Goal: Task Accomplishment & Management: Use online tool/utility

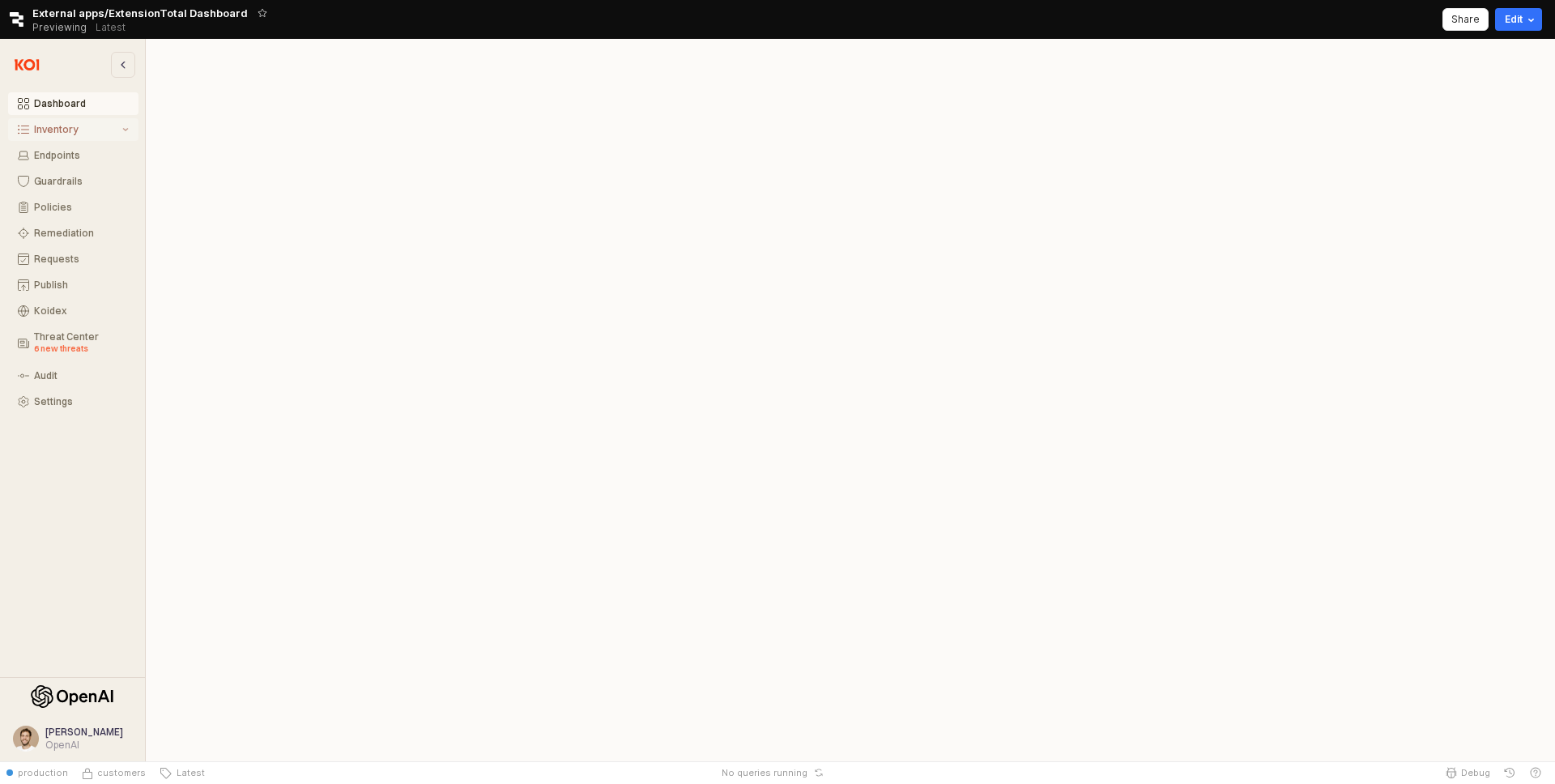
click at [72, 133] on div "Inventory" at bounding box center [76, 129] width 85 height 11
click at [72, 146] on button "All Items" at bounding box center [73, 155] width 131 height 23
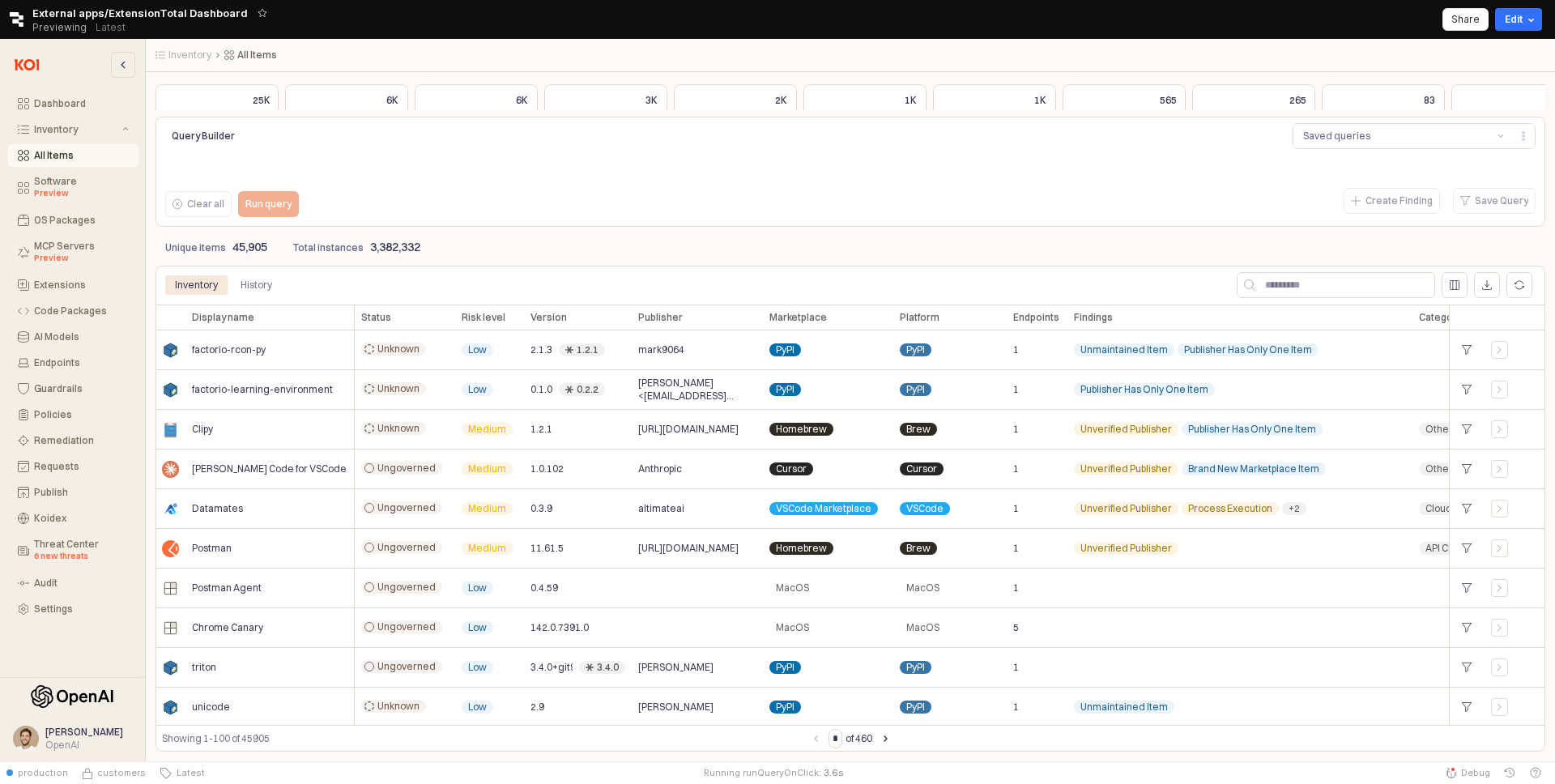
click at [374, 221] on div "Clear all Run query" at bounding box center [447, 206] width 577 height 35
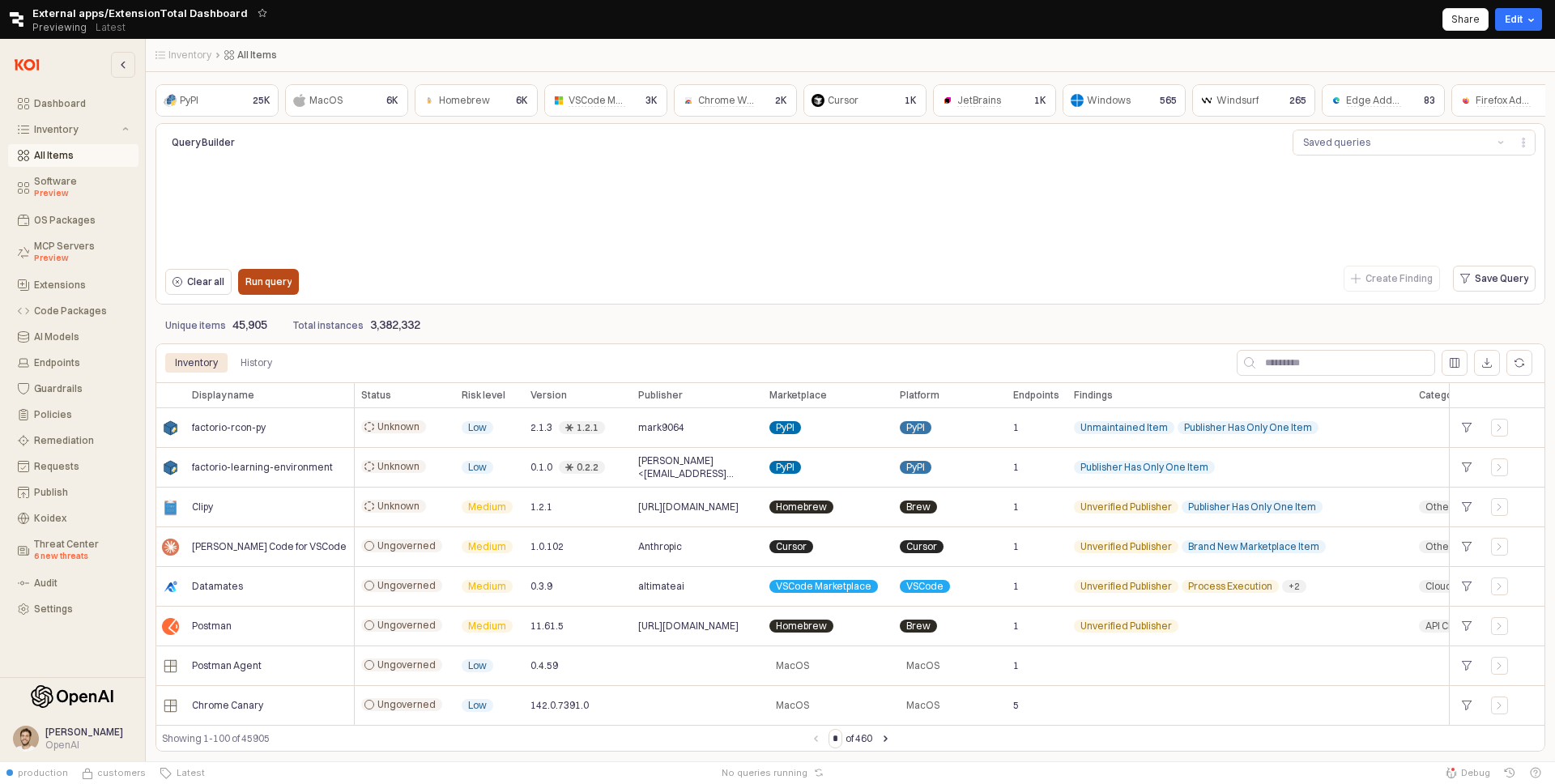
click at [292, 282] on p "Run query" at bounding box center [268, 282] width 46 height 13
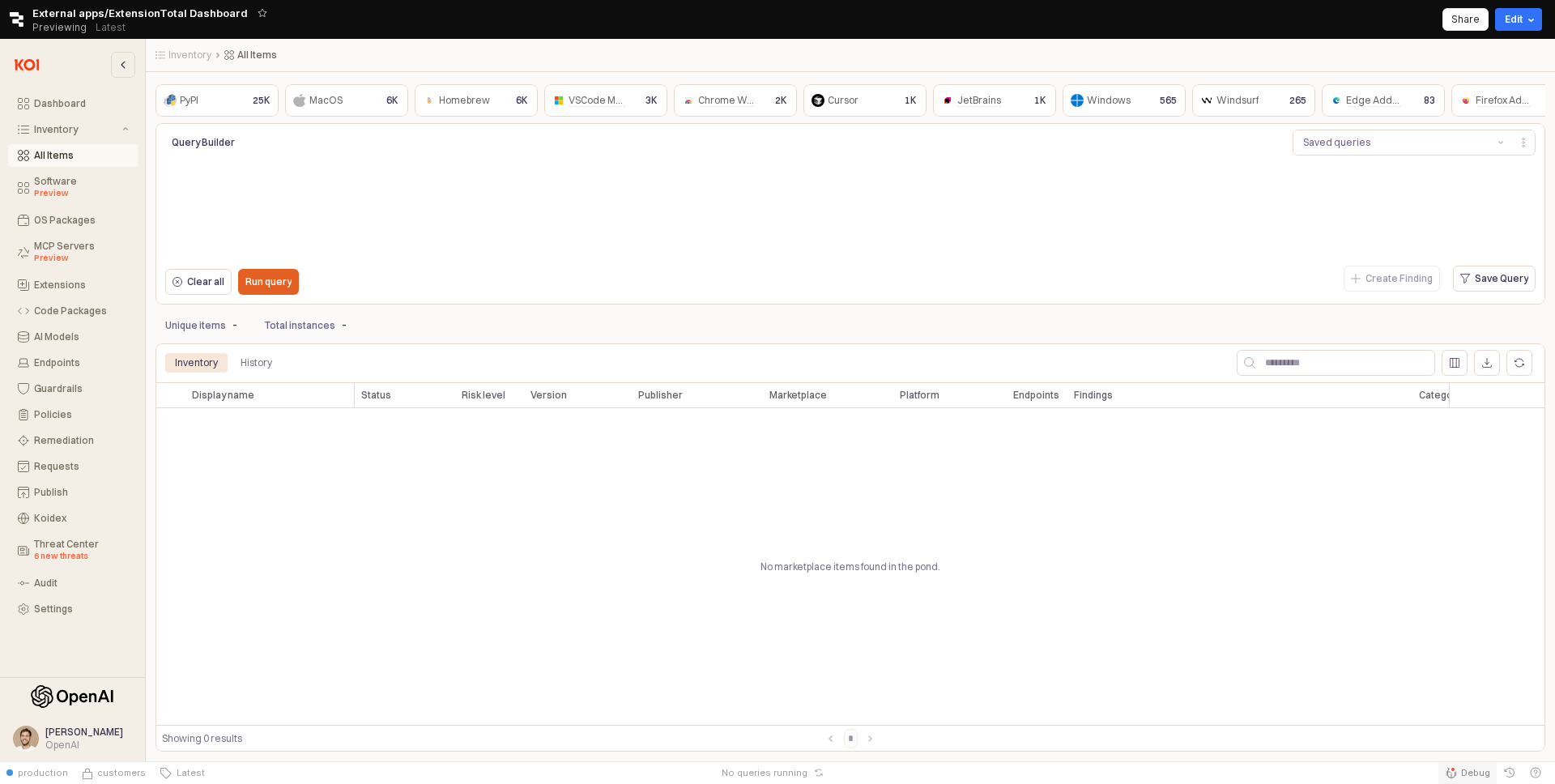
click at [1469, 769] on span "Debug" at bounding box center [1476, 772] width 30 height 13
click at [1469, 772] on span "Debug" at bounding box center [1476, 772] width 30 height 13
click at [1455, 776] on icon "Retool Status Bar" at bounding box center [1450, 772] width 10 height 11
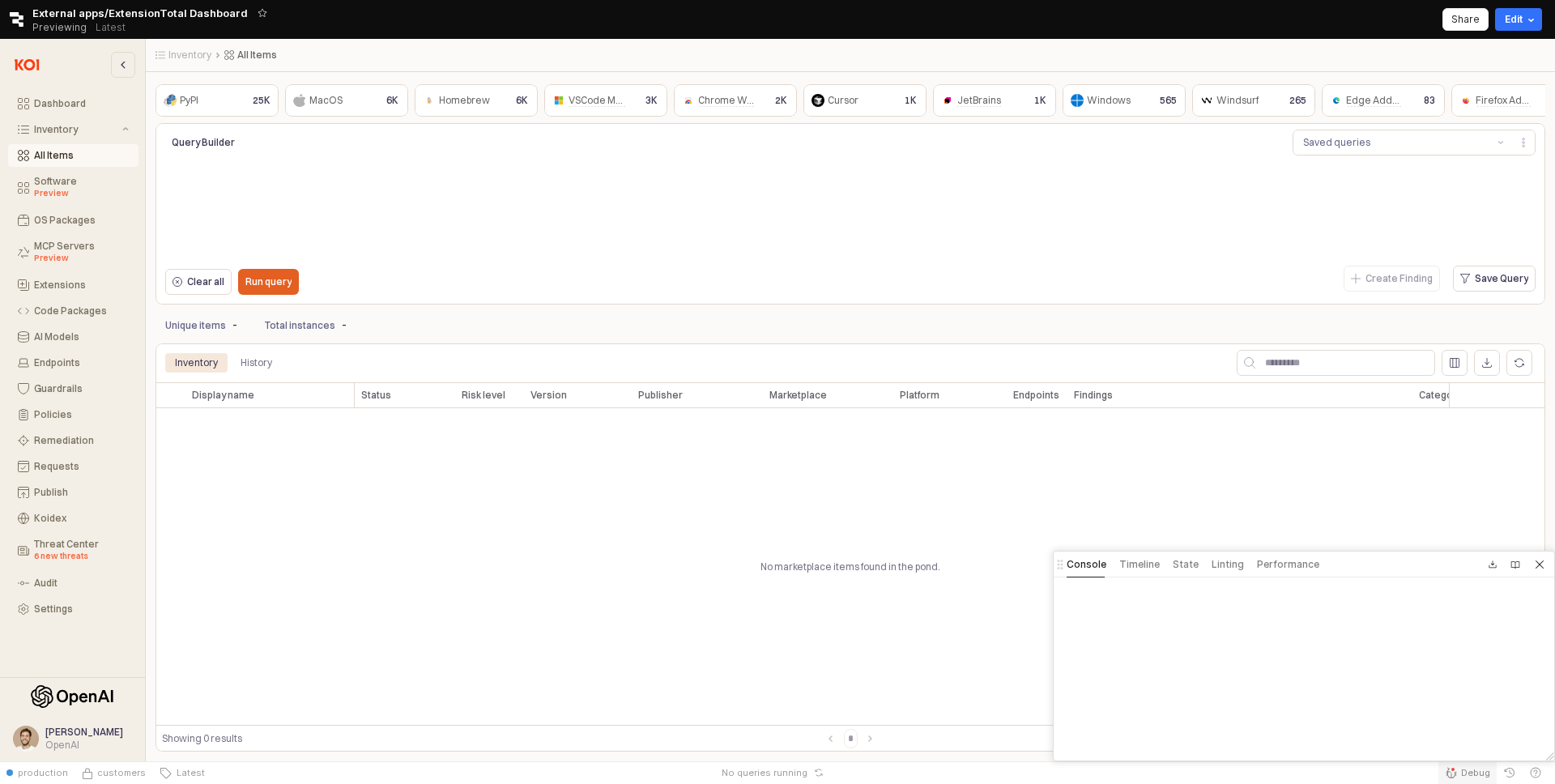
click at [1455, 775] on icon "Retool Status Bar" at bounding box center [1450, 772] width 13 height 13
click at [1460, 777] on button "Debug" at bounding box center [1467, 772] width 58 height 23
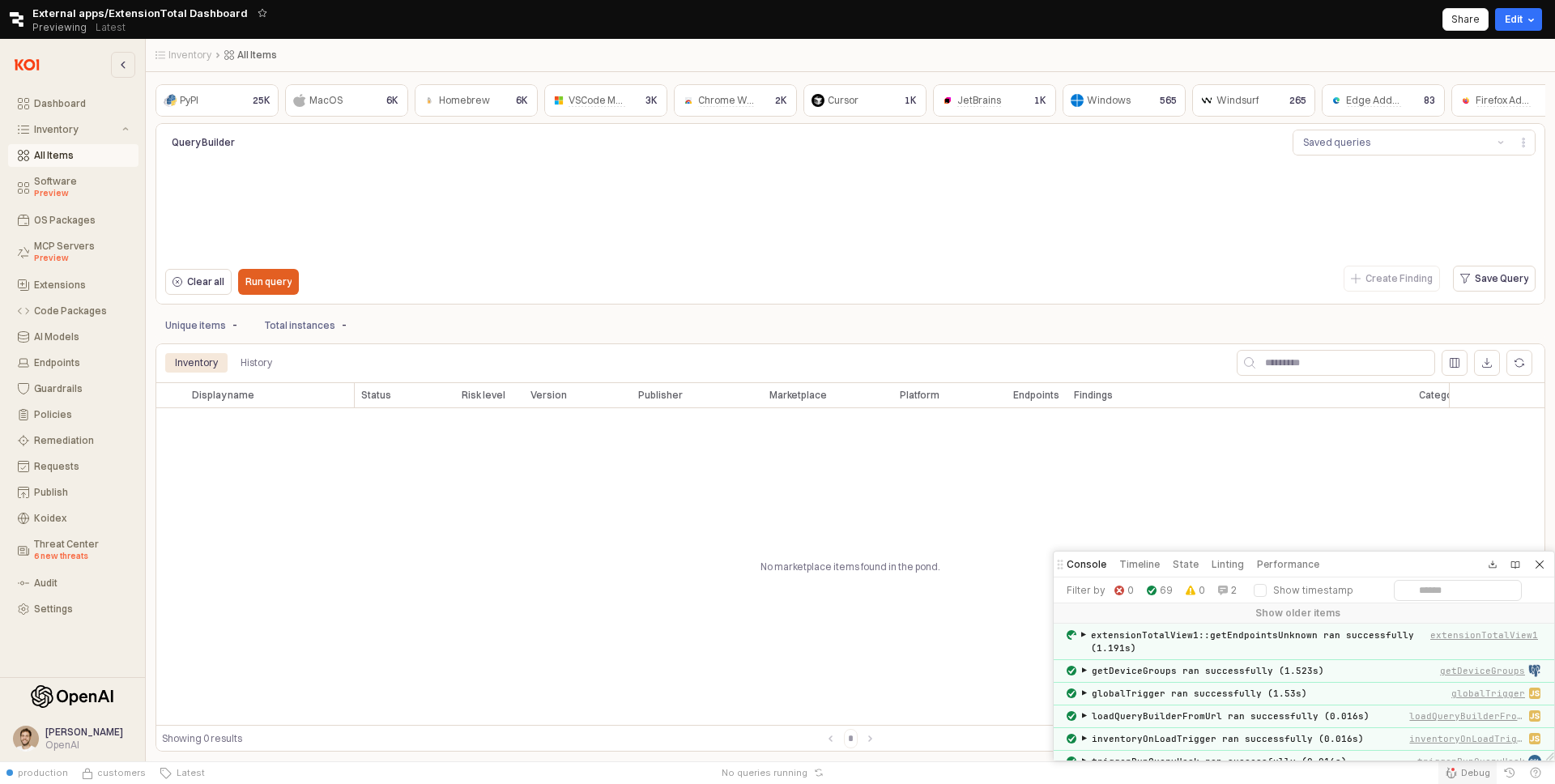
click at [1460, 777] on button "Debug" at bounding box center [1467, 772] width 58 height 23
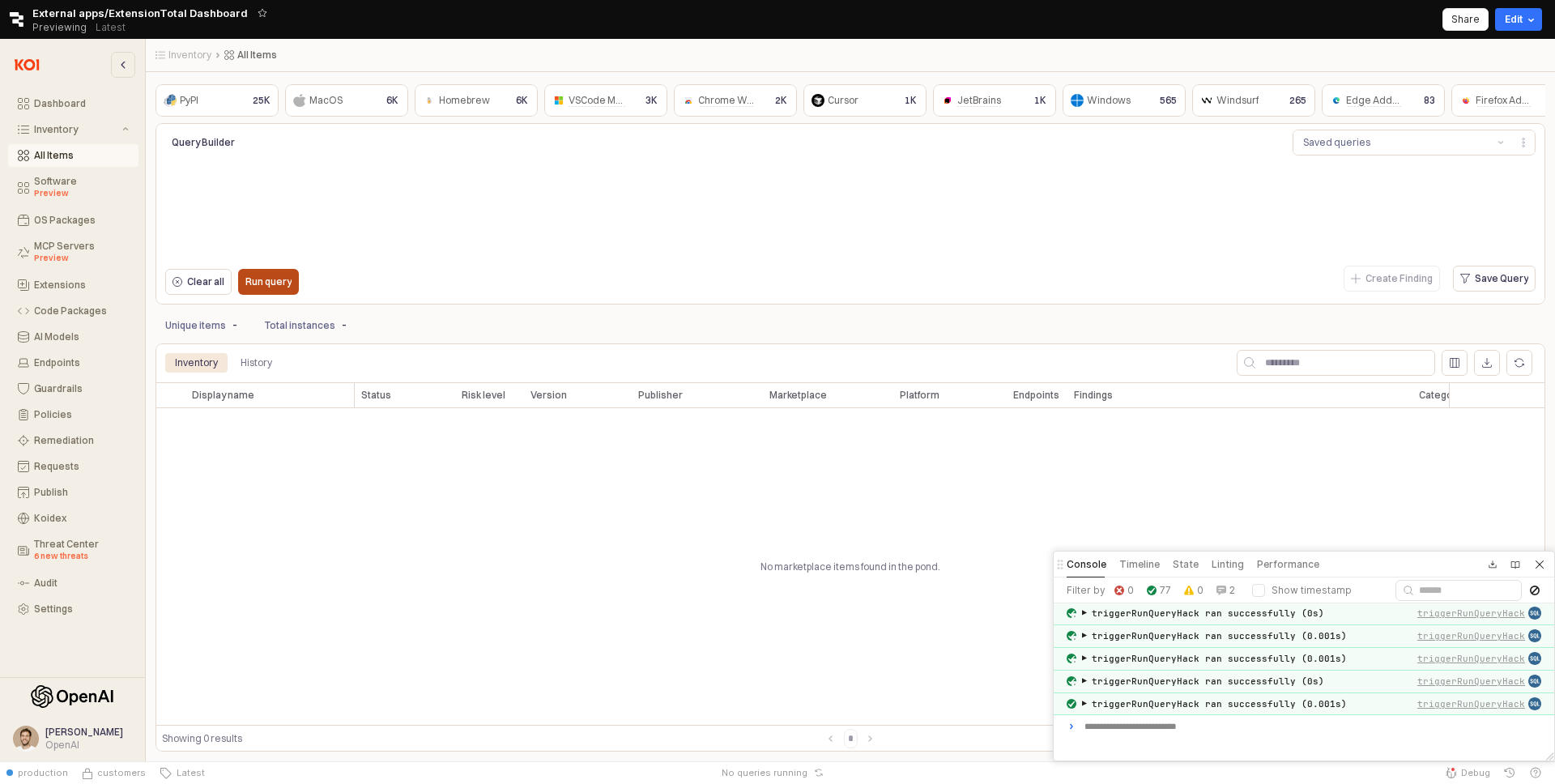
click at [286, 270] on div "Run query" at bounding box center [268, 282] width 46 height 24
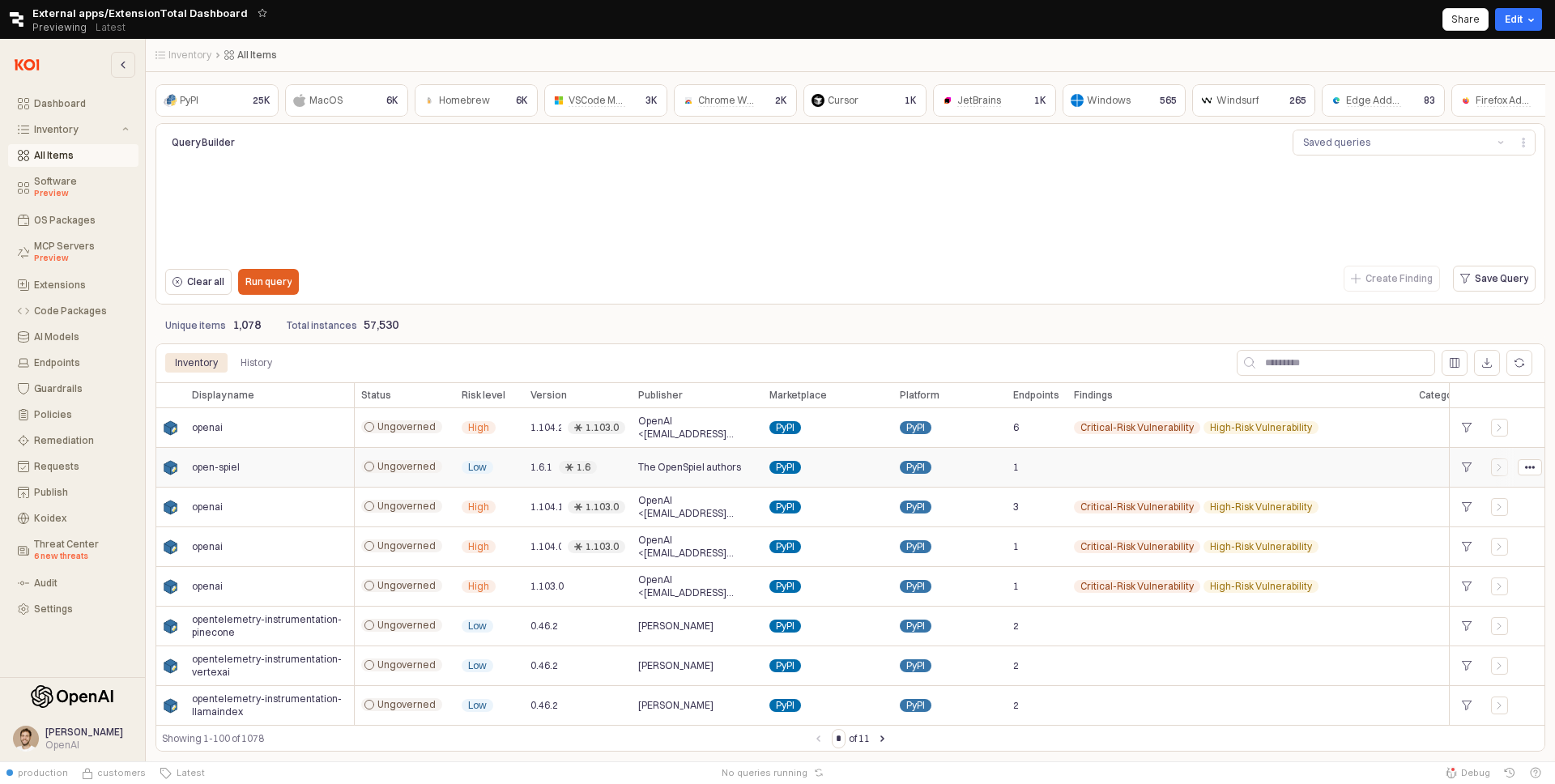
click at [657, 443] on div "OpenAI <[EMAIL_ADDRESS][DOMAIN_NAME]>" at bounding box center [697, 427] width 132 height 40
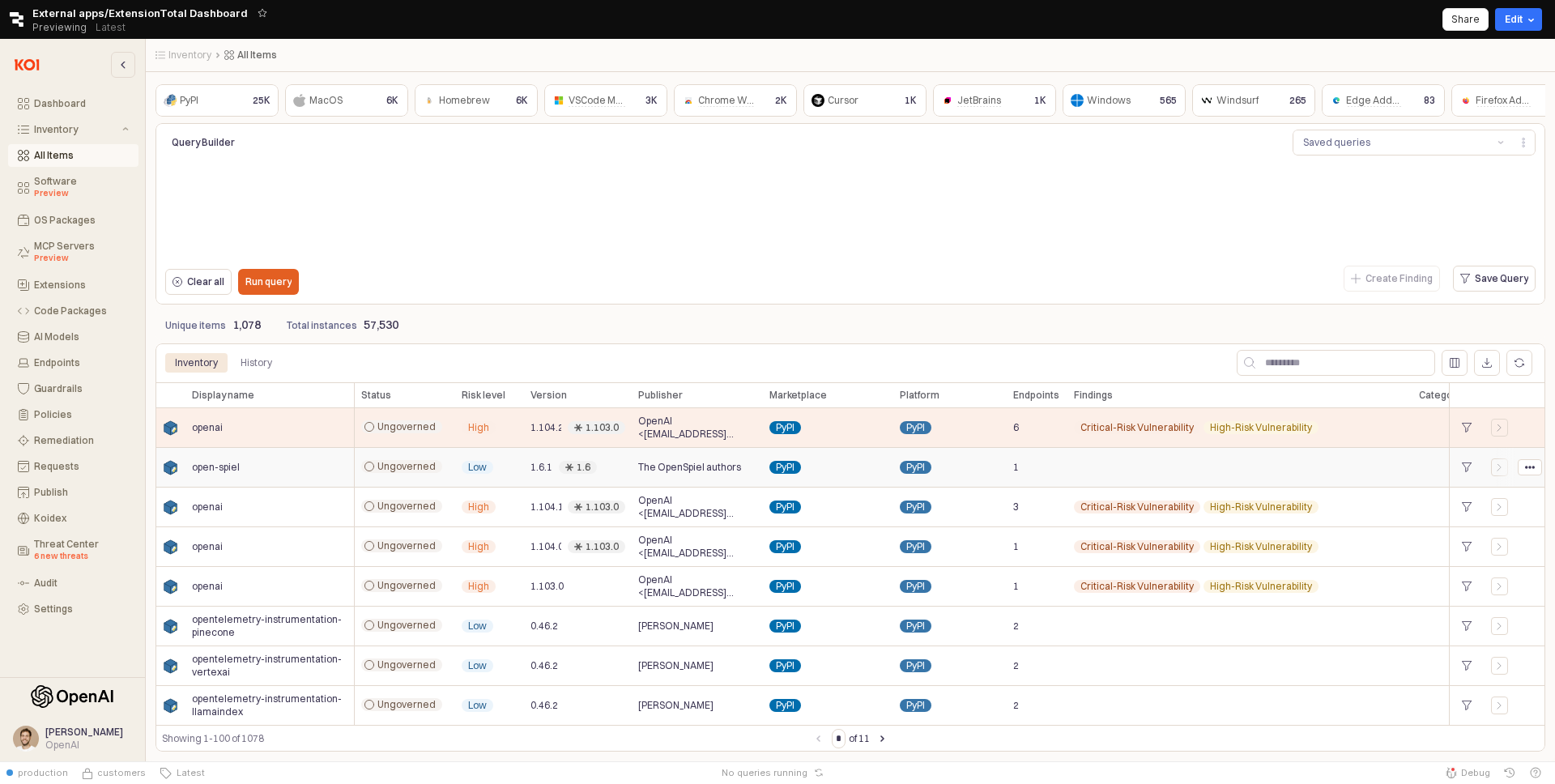
click at [651, 470] on span "The OpenSpiel authors" at bounding box center [690, 466] width 103 height 13
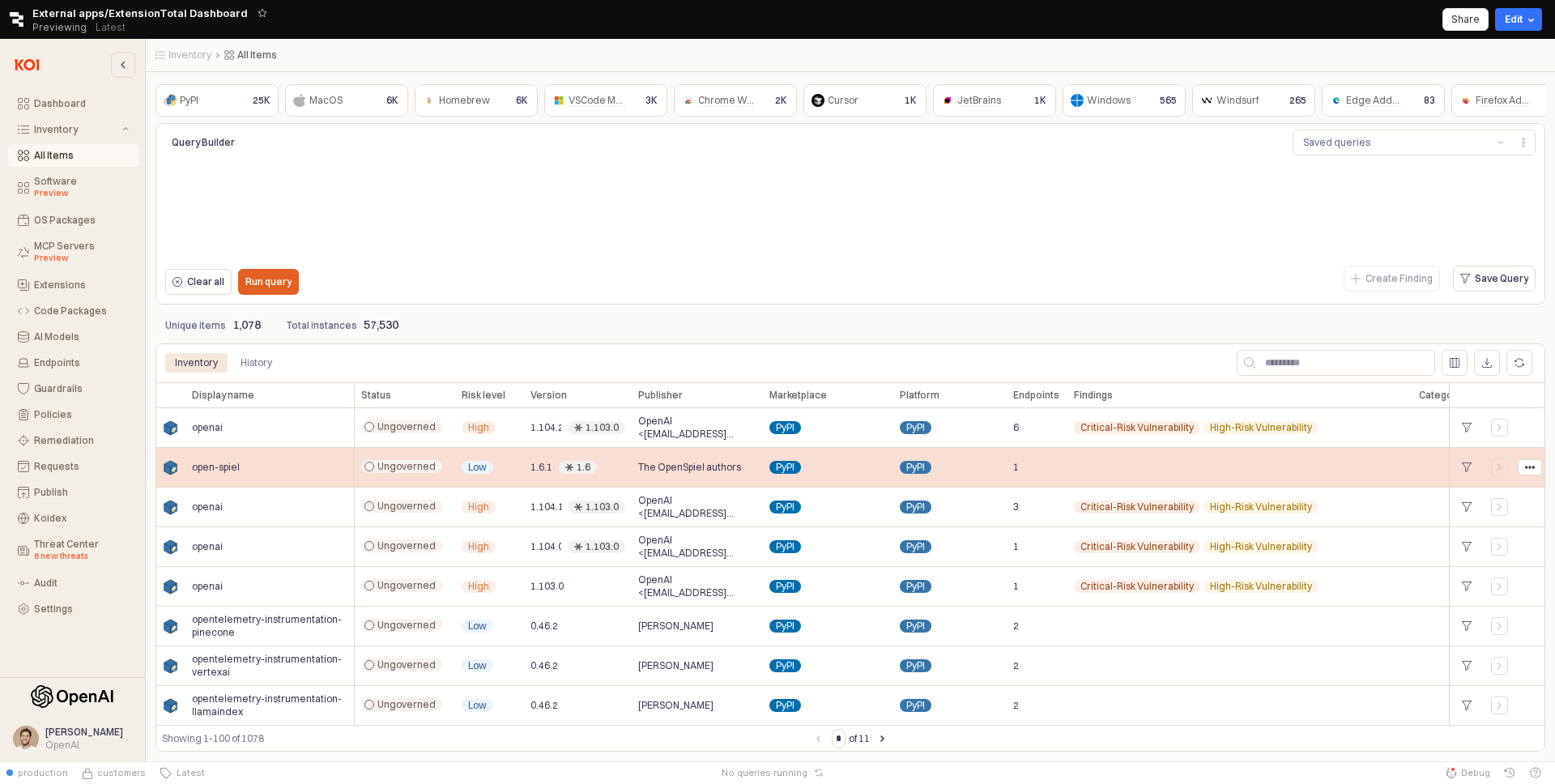
click at [218, 470] on span "open-spiel" at bounding box center [216, 466] width 48 height 13
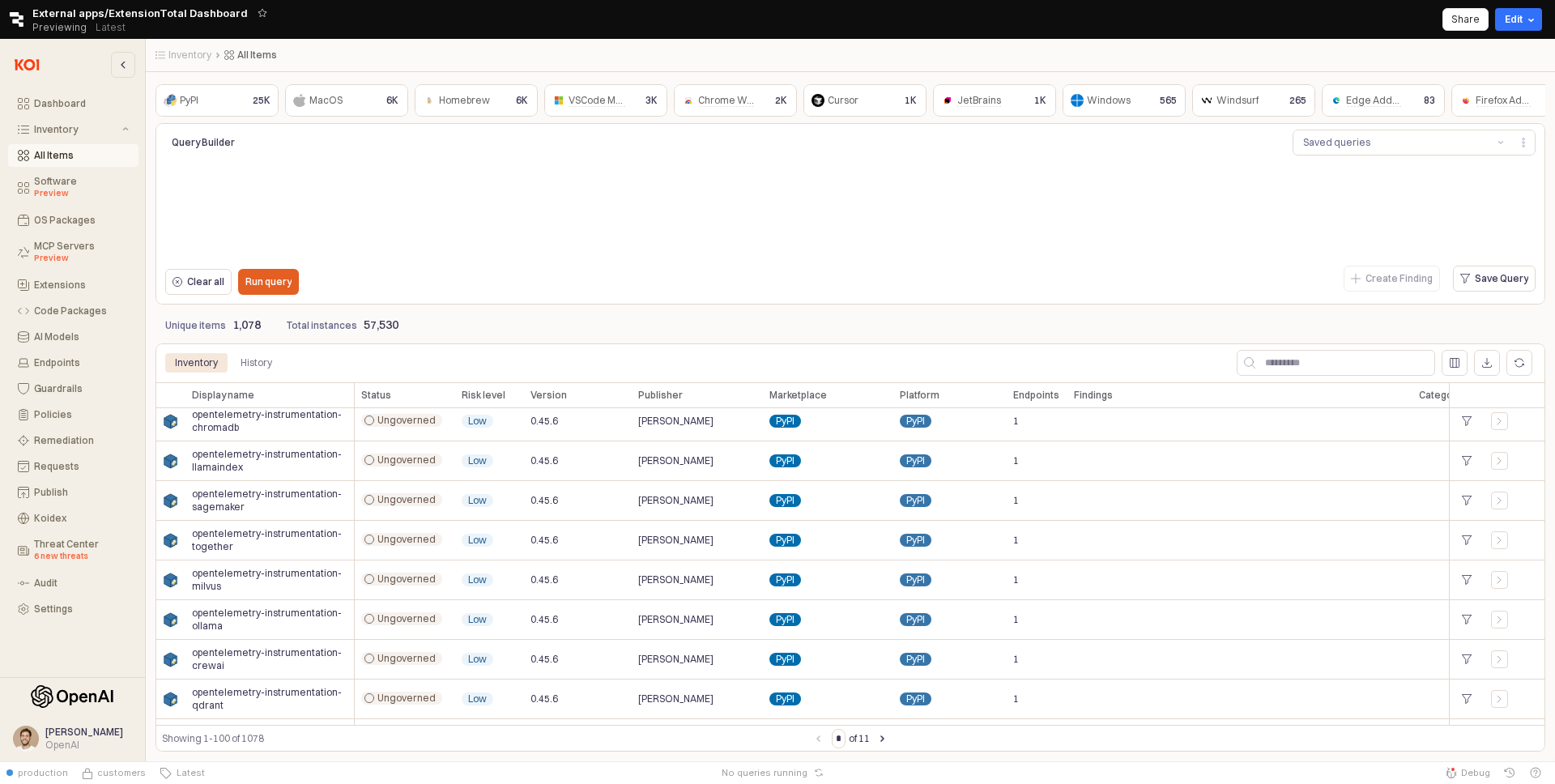
scroll to position [3651, 0]
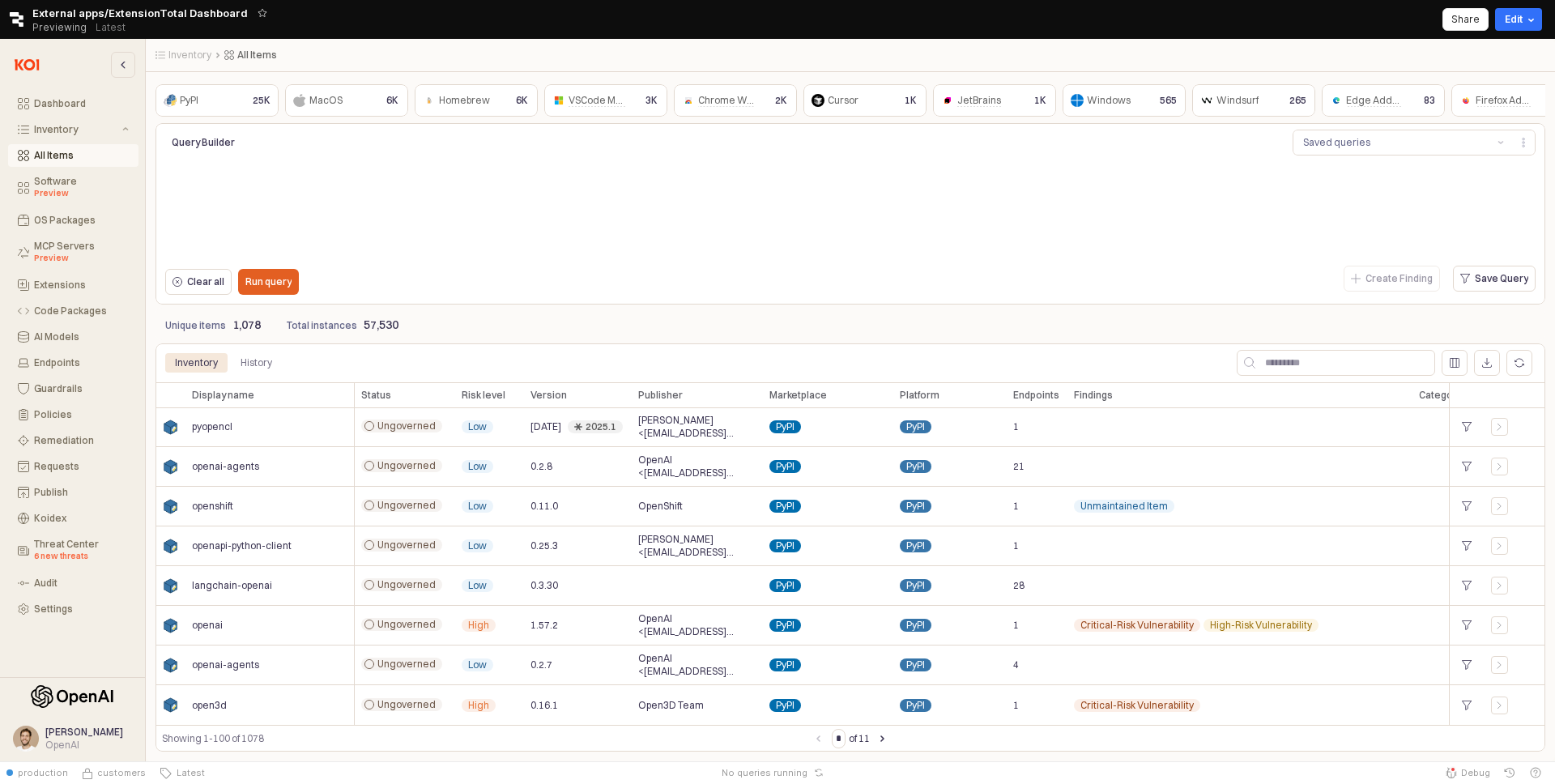
click at [240, 733] on div "Showing 1-100 of 1078" at bounding box center [485, 738] width 647 height 16
click at [319, 734] on div "Showing 1-100 of 1078" at bounding box center [485, 738] width 647 height 16
click at [892, 733] on button "Next page" at bounding box center [882, 738] width 19 height 19
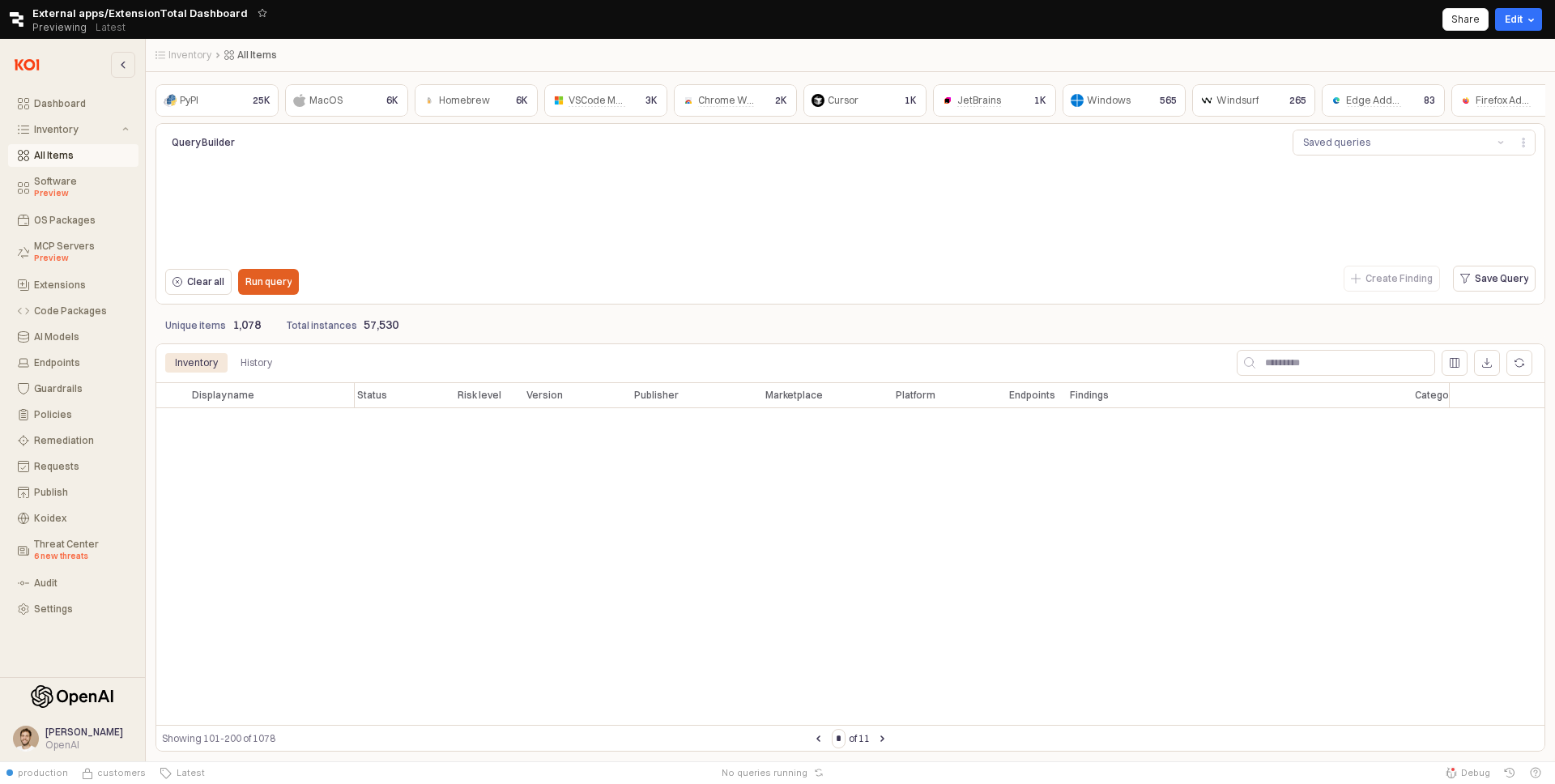
scroll to position [0, 4]
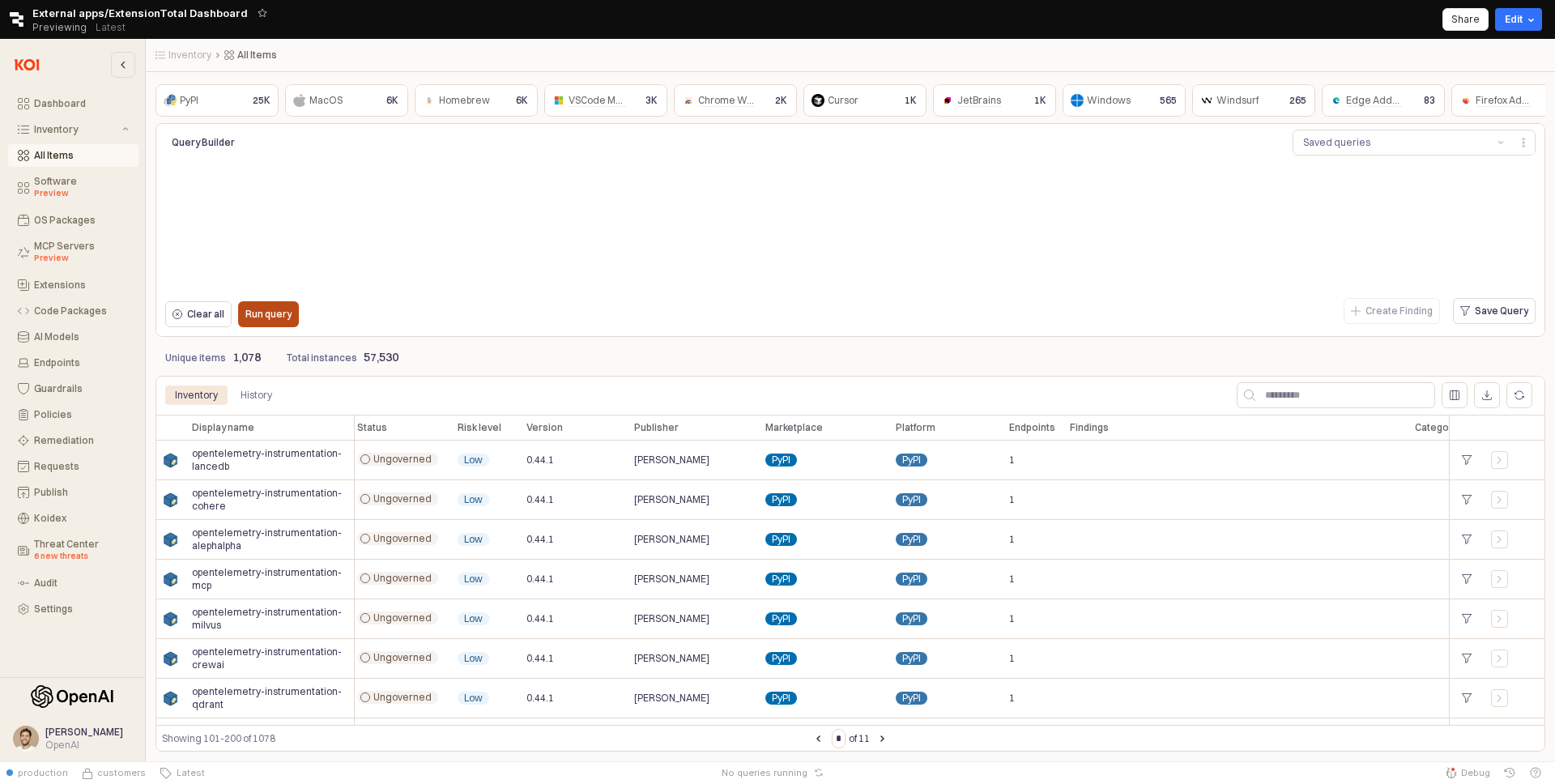
click at [281, 317] on p "Run query" at bounding box center [268, 314] width 46 height 13
click at [332, 494] on span "opentelemetry-instrumentation-cohere" at bounding box center [270, 499] width 155 height 26
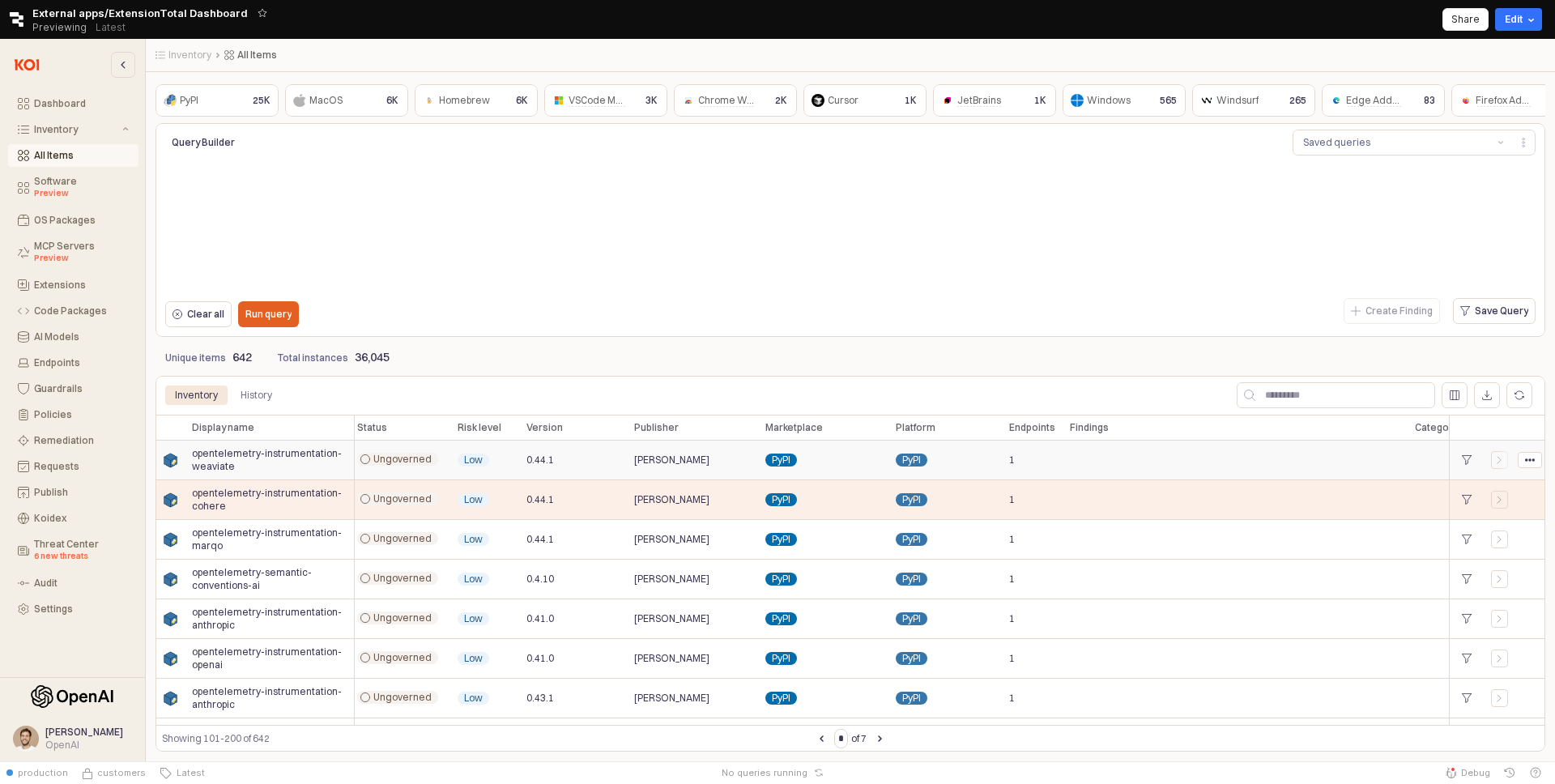
click at [283, 474] on div "opentelemetry-instrumentation-weaviate" at bounding box center [270, 459] width 169 height 40
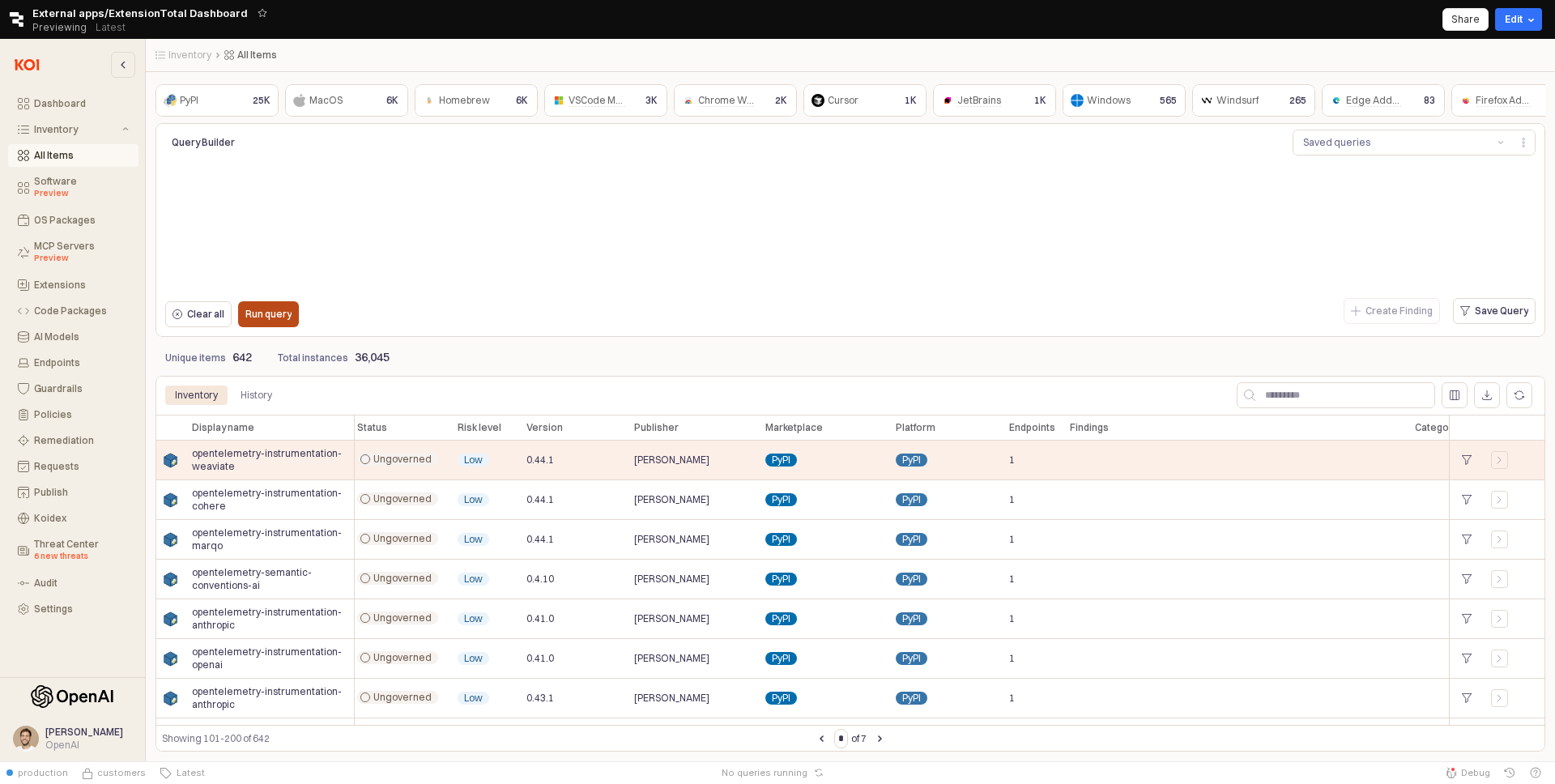
click at [287, 311] on p "Run query" at bounding box center [268, 314] width 46 height 13
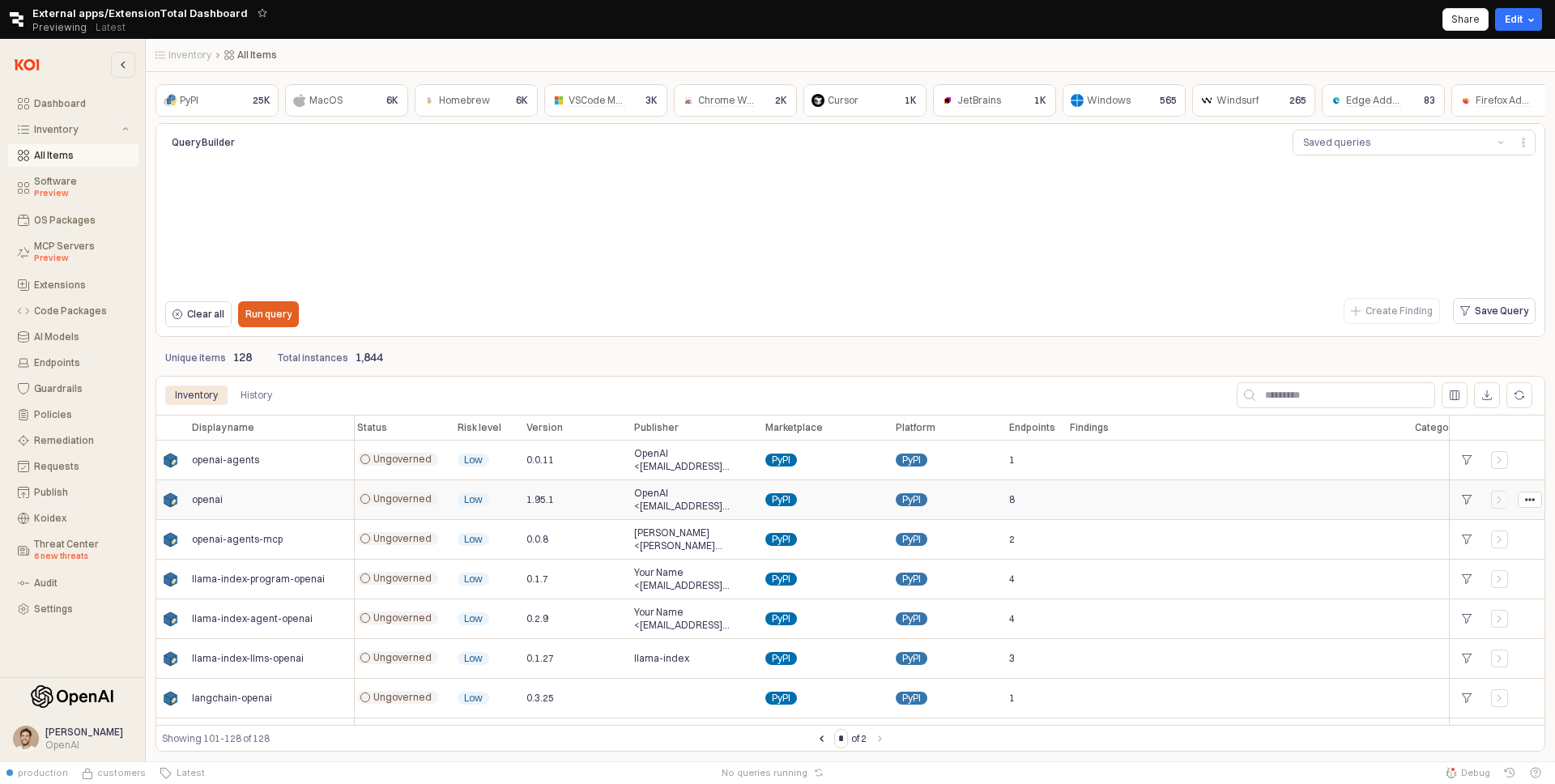
click at [571, 475] on div "0.0.11" at bounding box center [574, 459] width 108 height 40
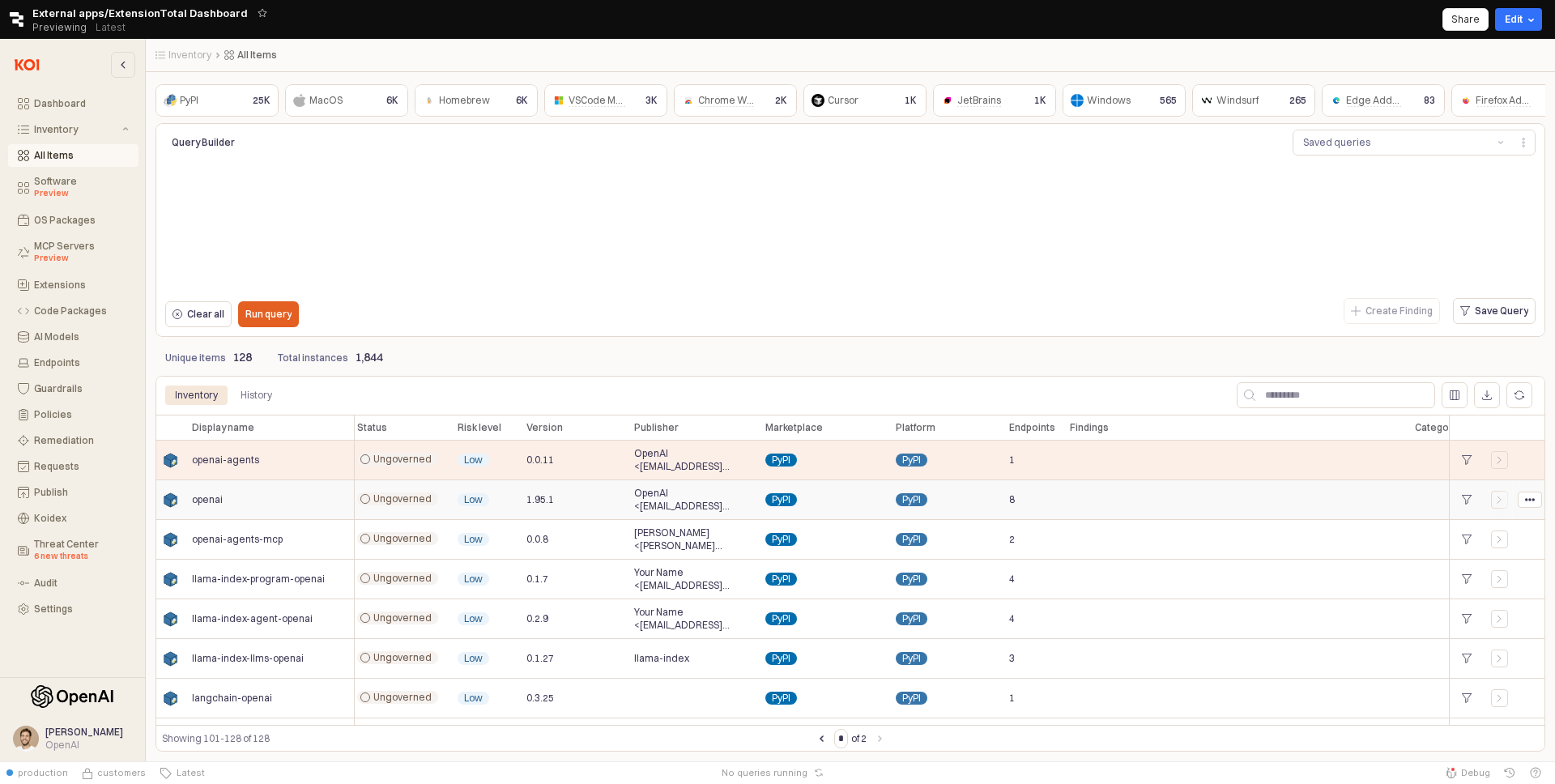
click at [571, 490] on div "1.95.1" at bounding box center [574, 500] width 108 height 40
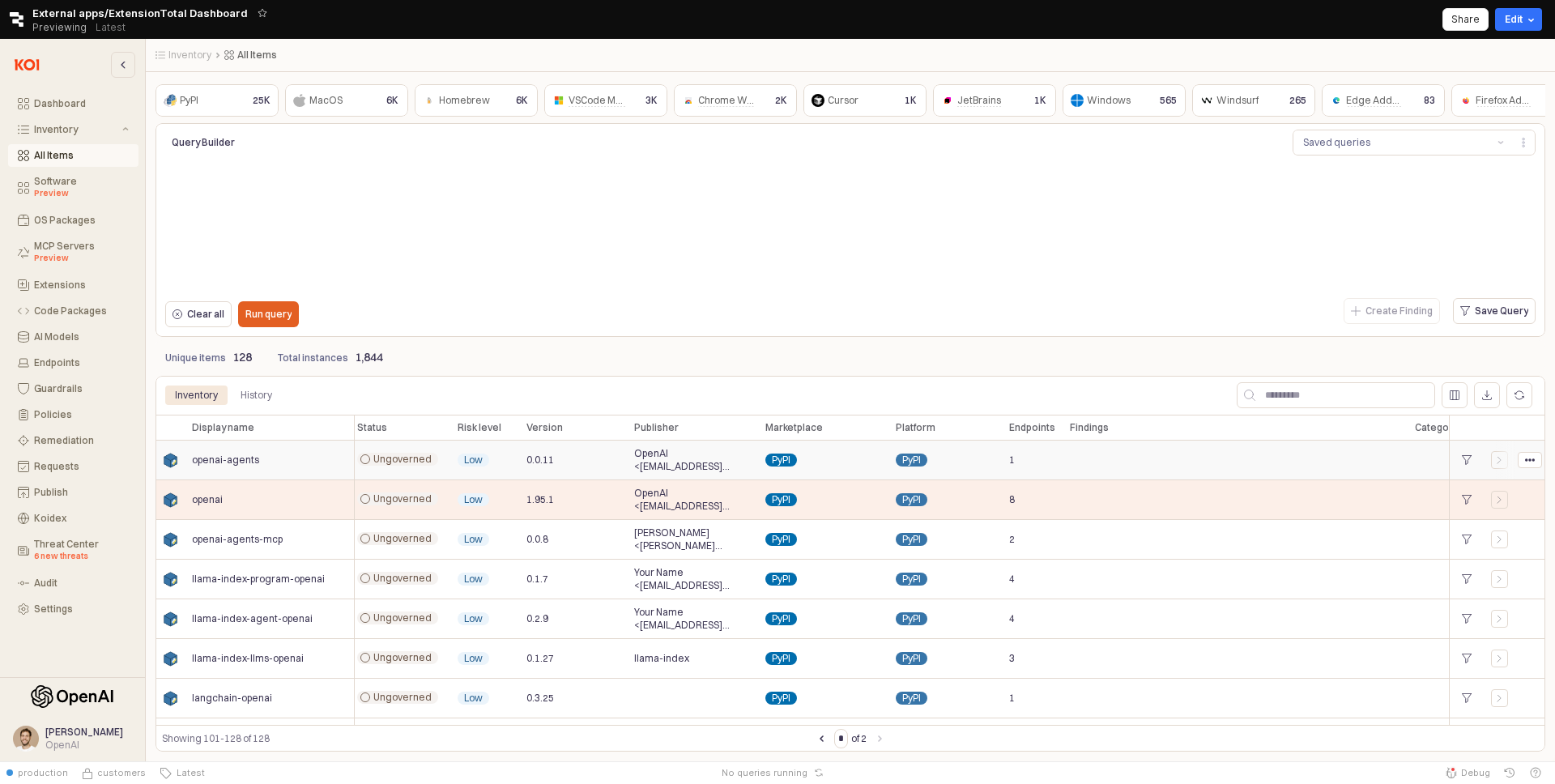
click at [1341, 469] on div "App Frame" at bounding box center [1235, 459] width 345 height 40
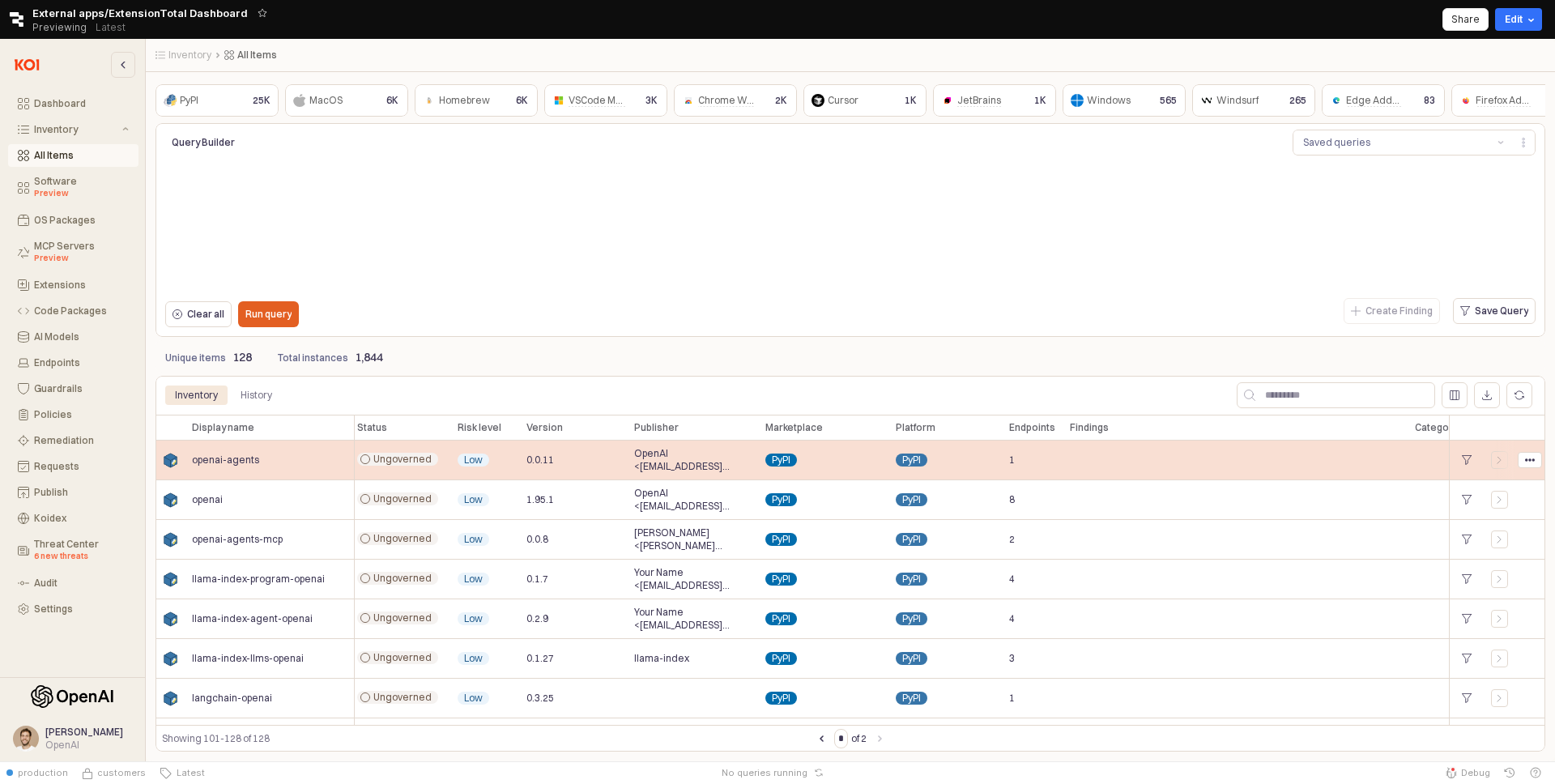
click at [250, 459] on span "openai-agents" at bounding box center [226, 459] width 67 height 13
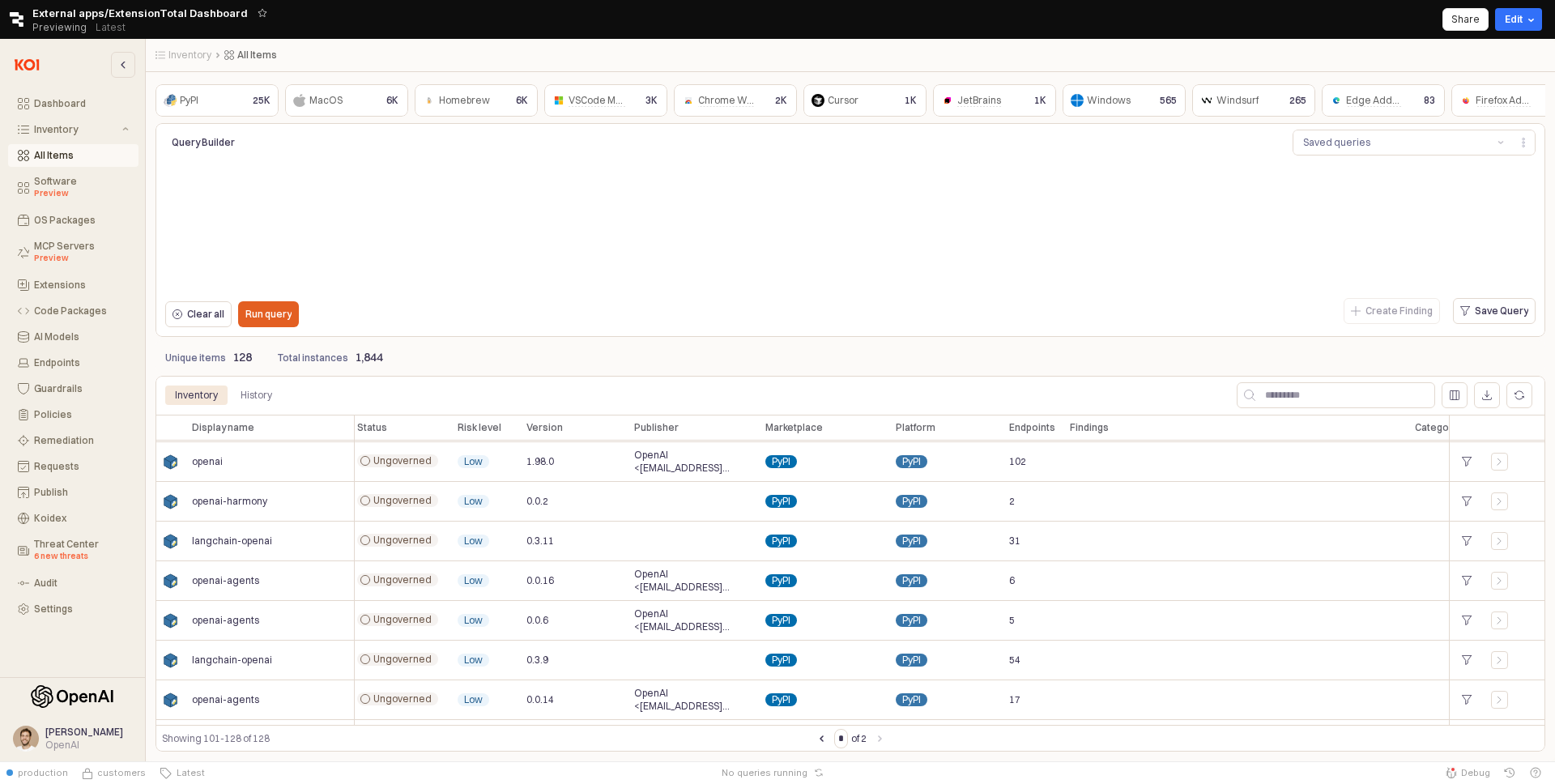
scroll to position [827, 4]
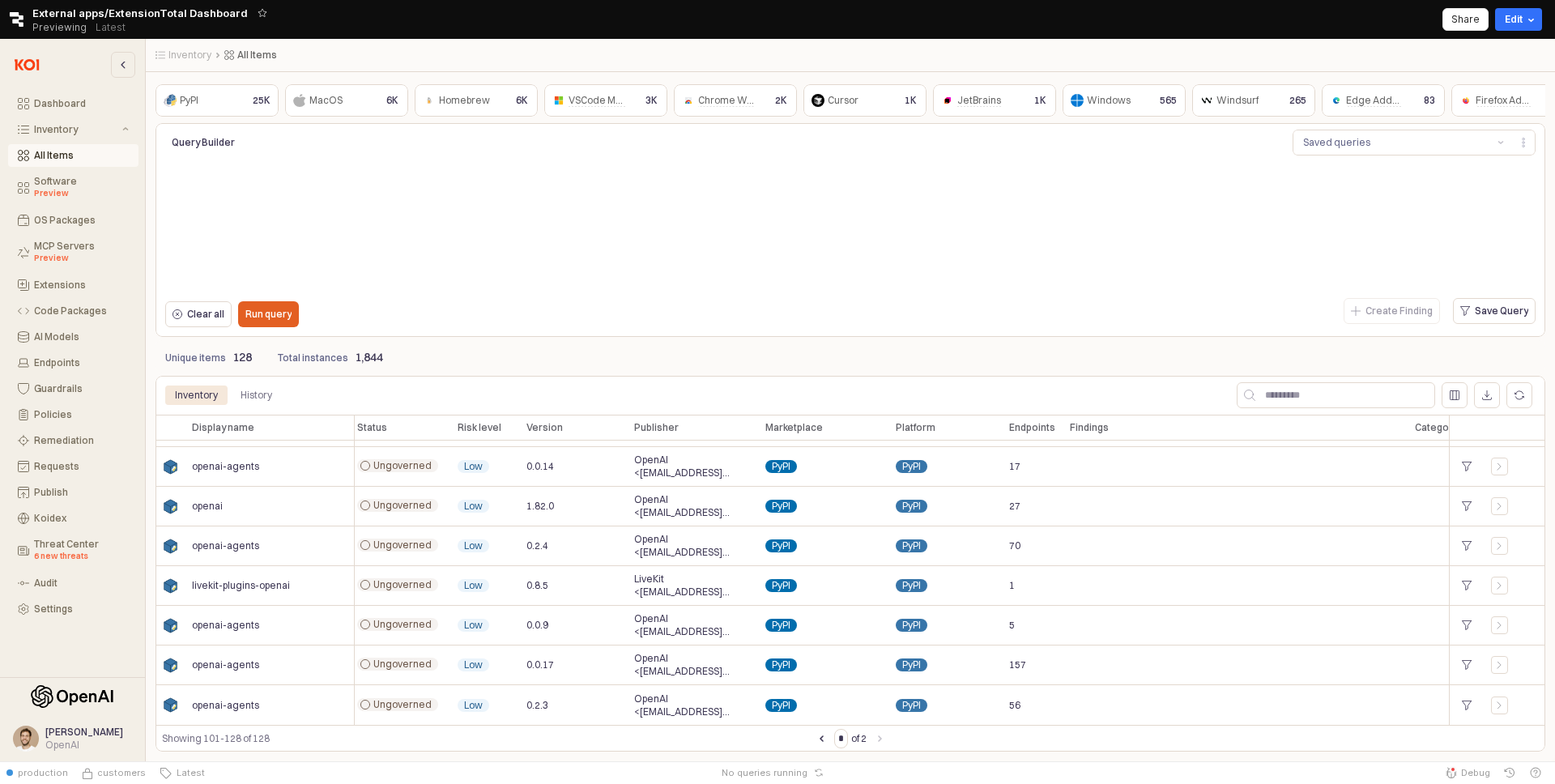
click at [831, 737] on div "* of 2" at bounding box center [850, 738] width 39 height 19
type input "*"
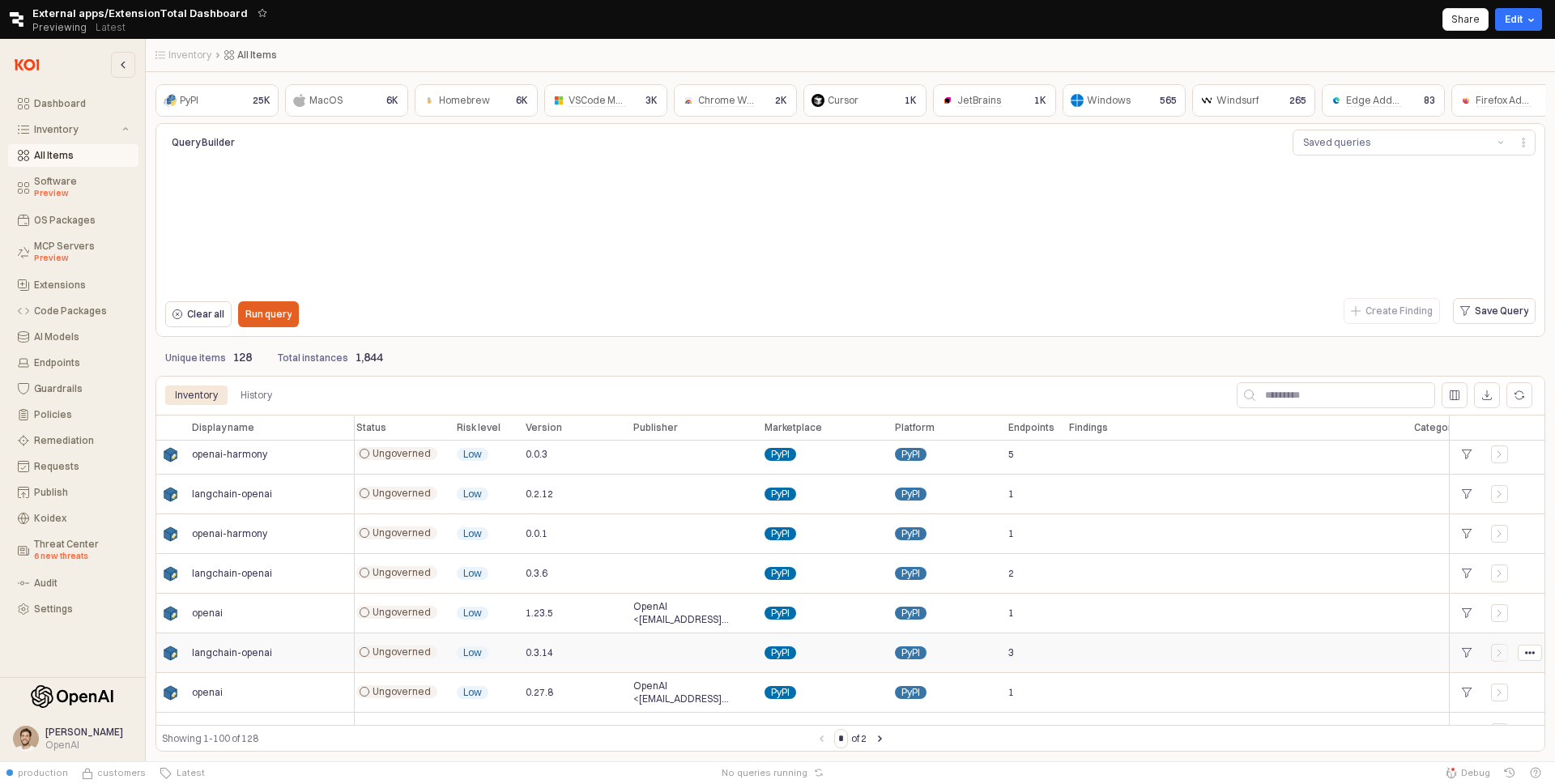
scroll to position [3683, 5]
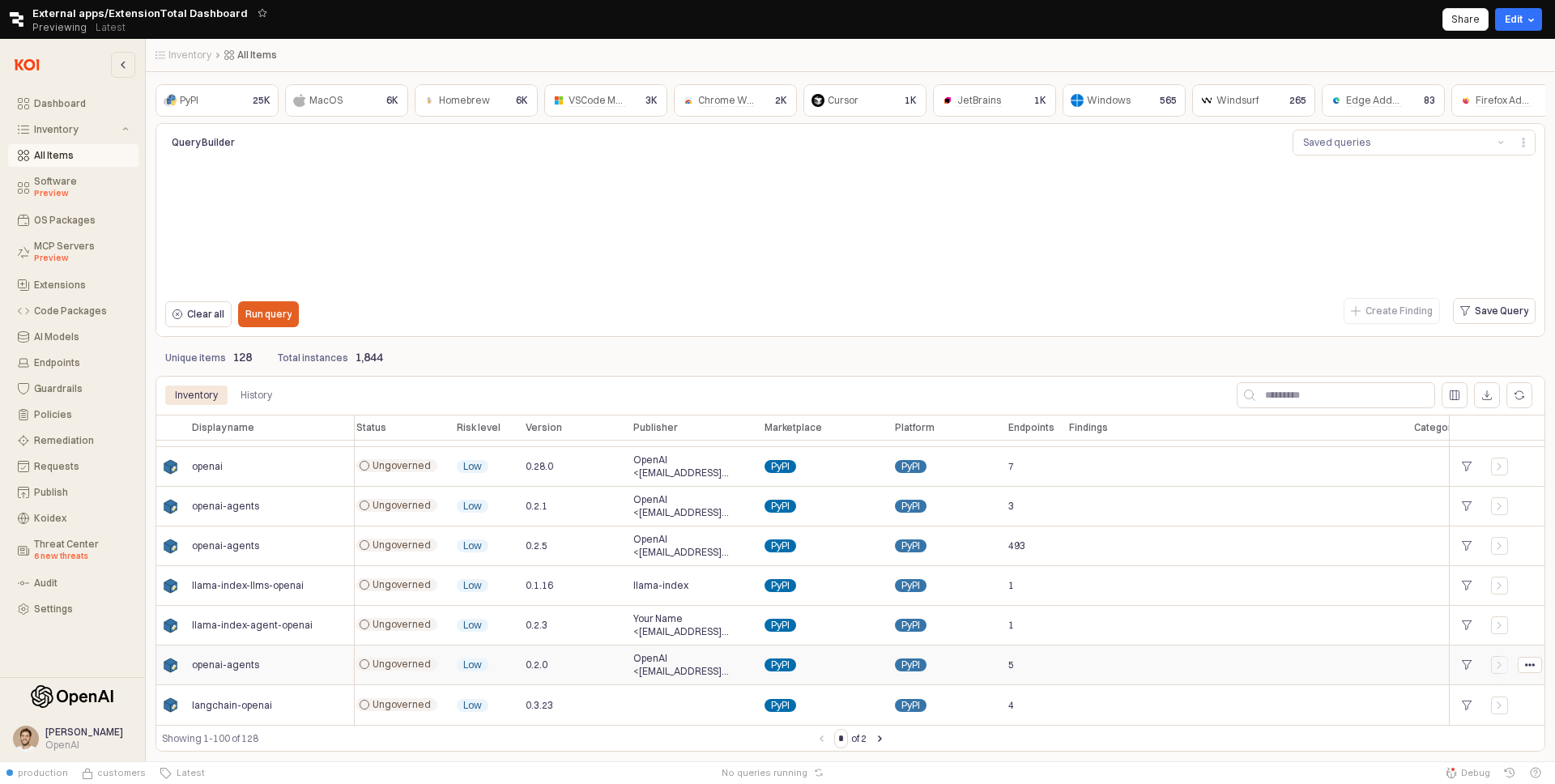
click at [648, 701] on div "App Frame" at bounding box center [692, 705] width 132 height 40
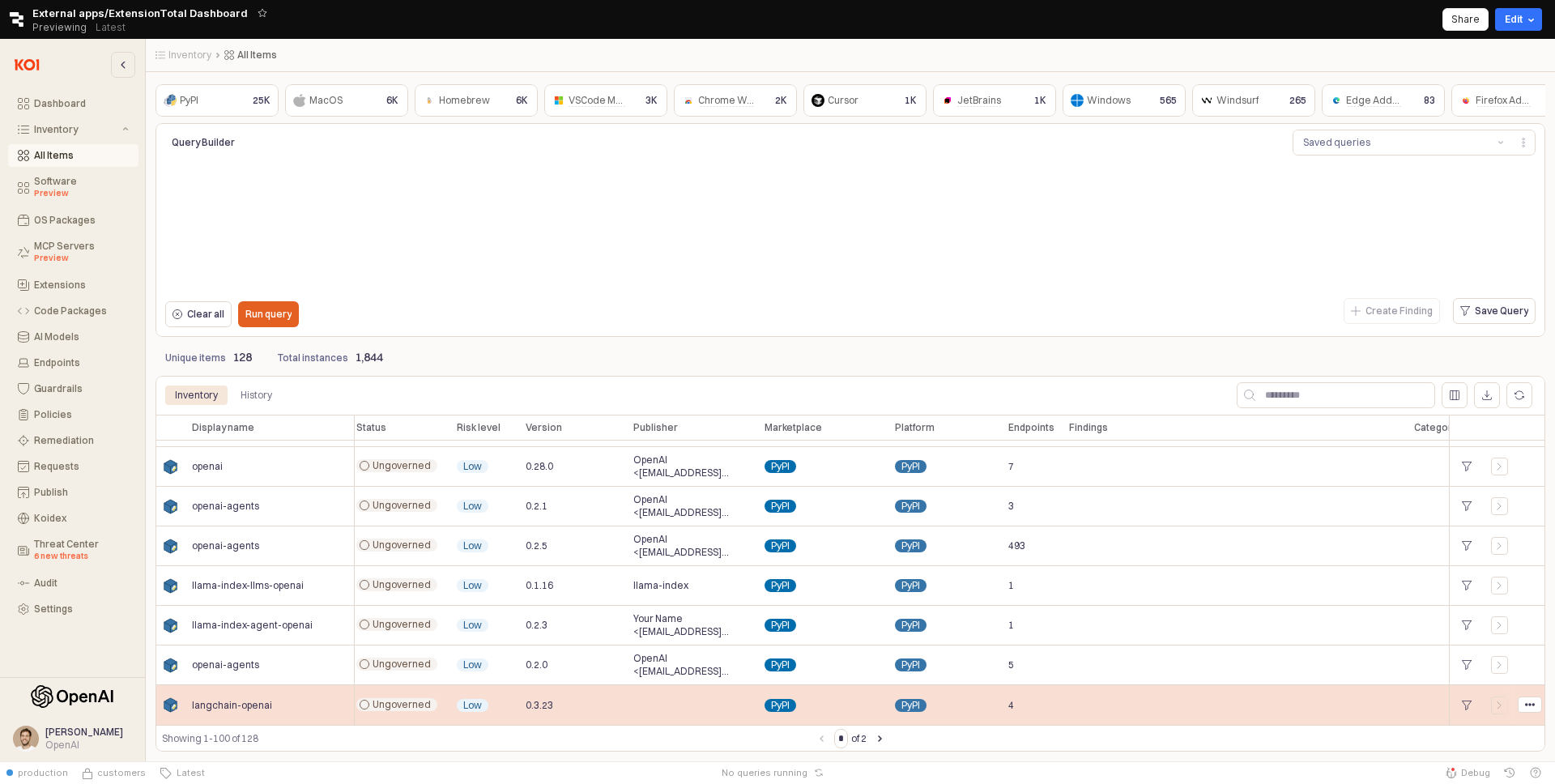
click at [651, 674] on span "OpenAI <[EMAIL_ADDRESS][DOMAIN_NAME]>" at bounding box center [692, 664] width 118 height 26
